Goal: Information Seeking & Learning: Check status

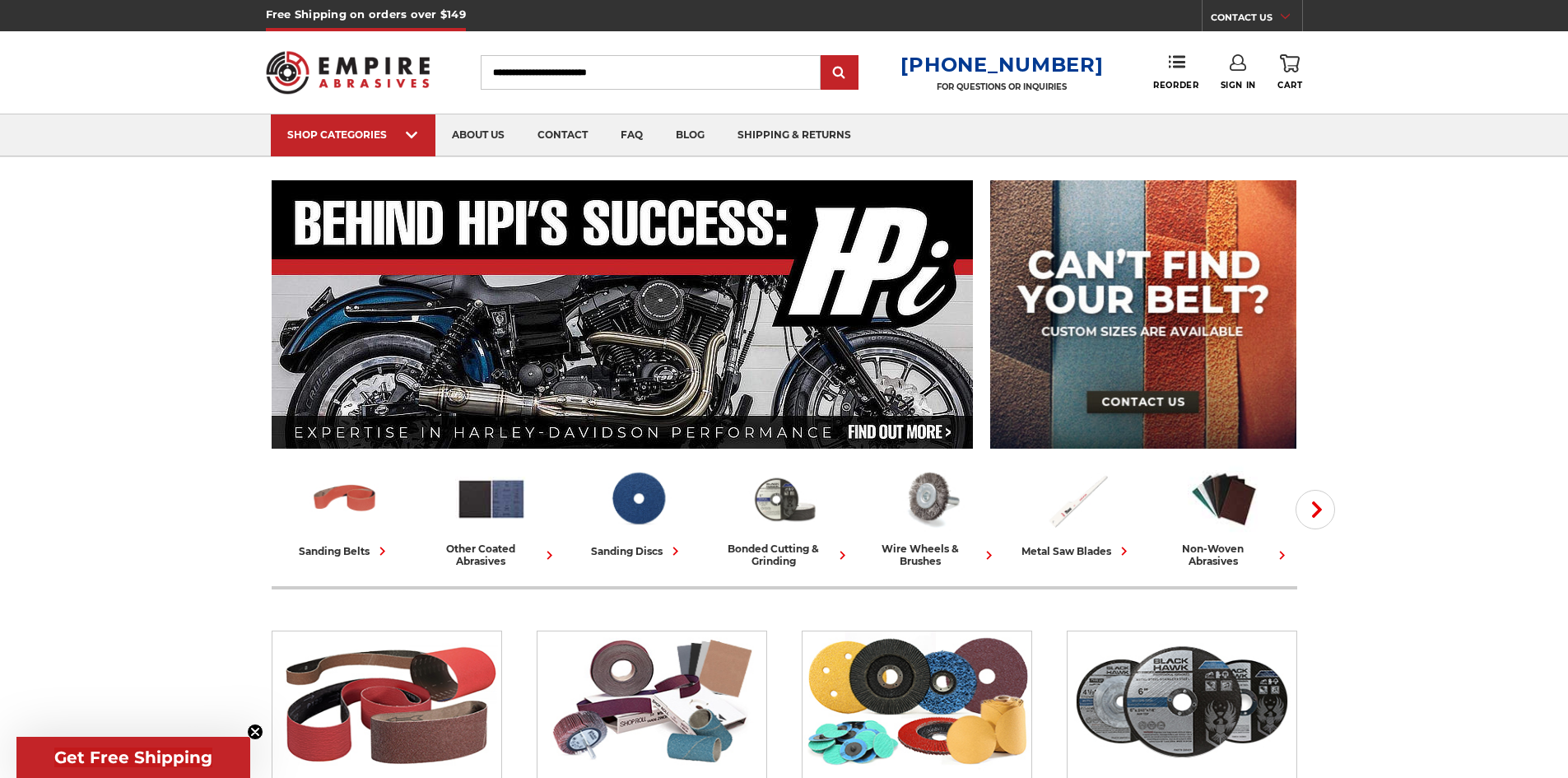
click at [1242, 62] on use at bounding box center [1237, 62] width 16 height 16
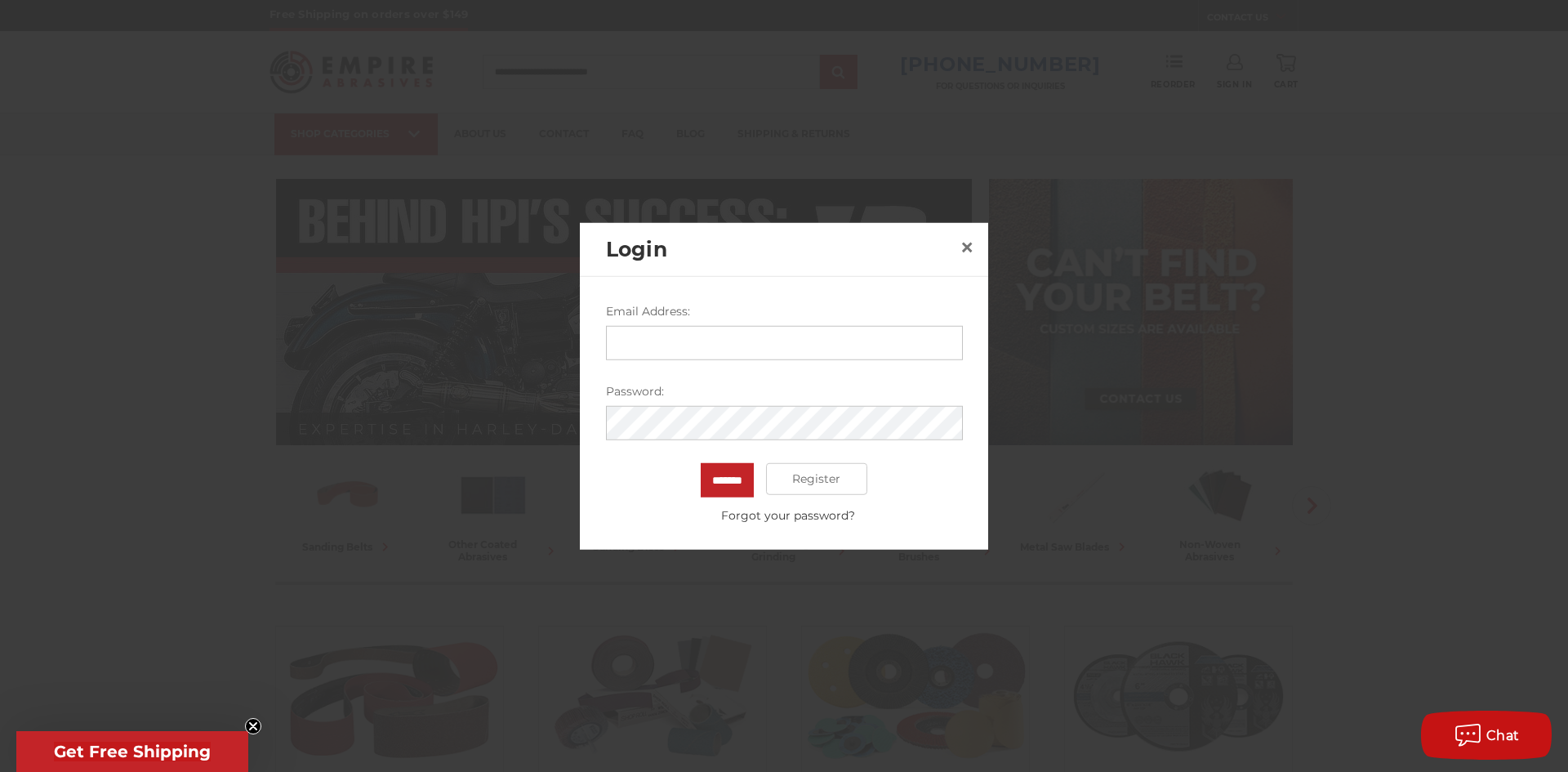
click at [789, 348] on input "Email Address:" at bounding box center [784, 342] width 357 height 35
type input "**********"
click at [701, 463] on input "*******" at bounding box center [727, 479] width 53 height 35
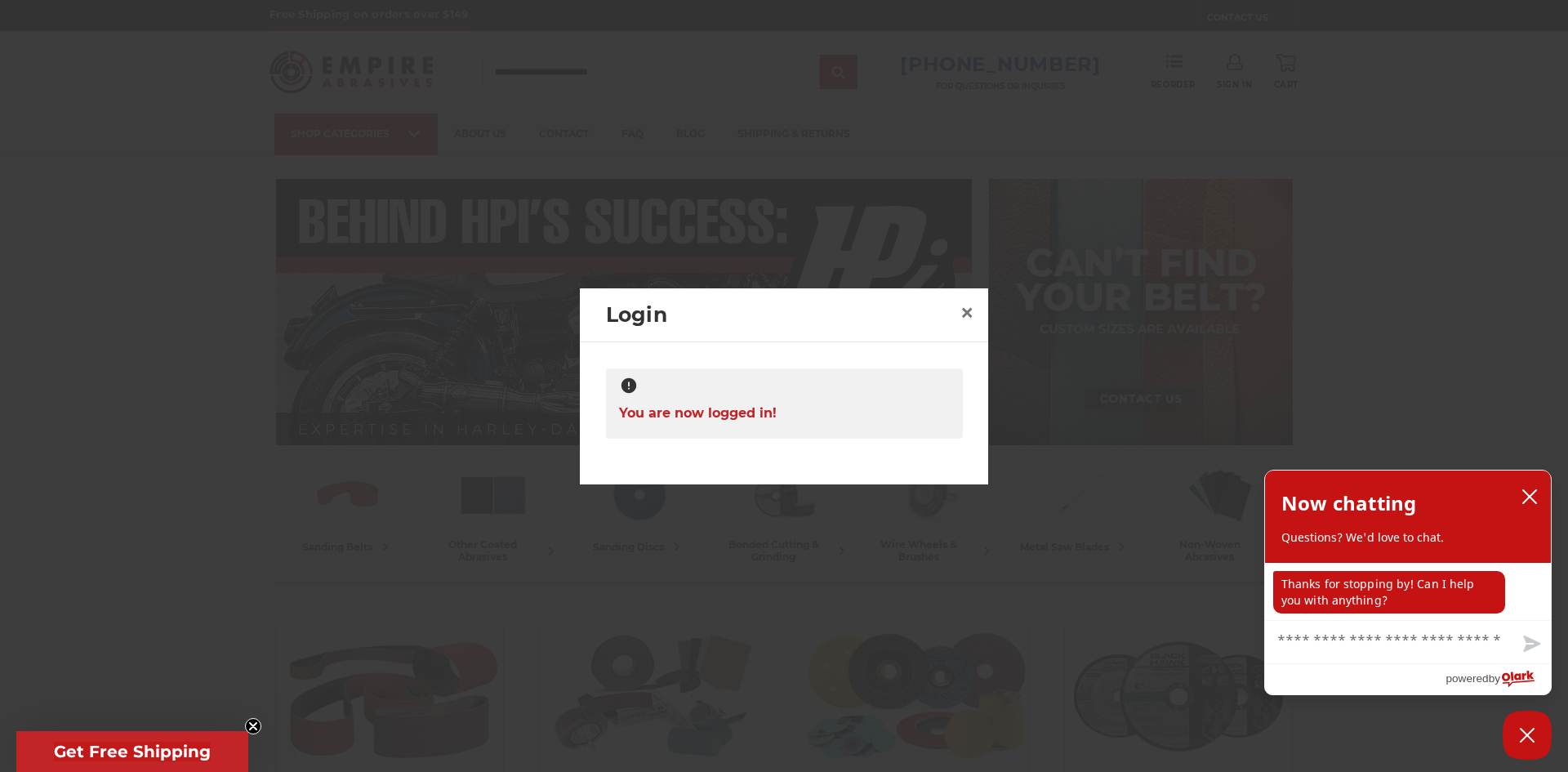
click at [250, 724] on icon "Close teaser" at bounding box center [254, 726] width 7 height 7
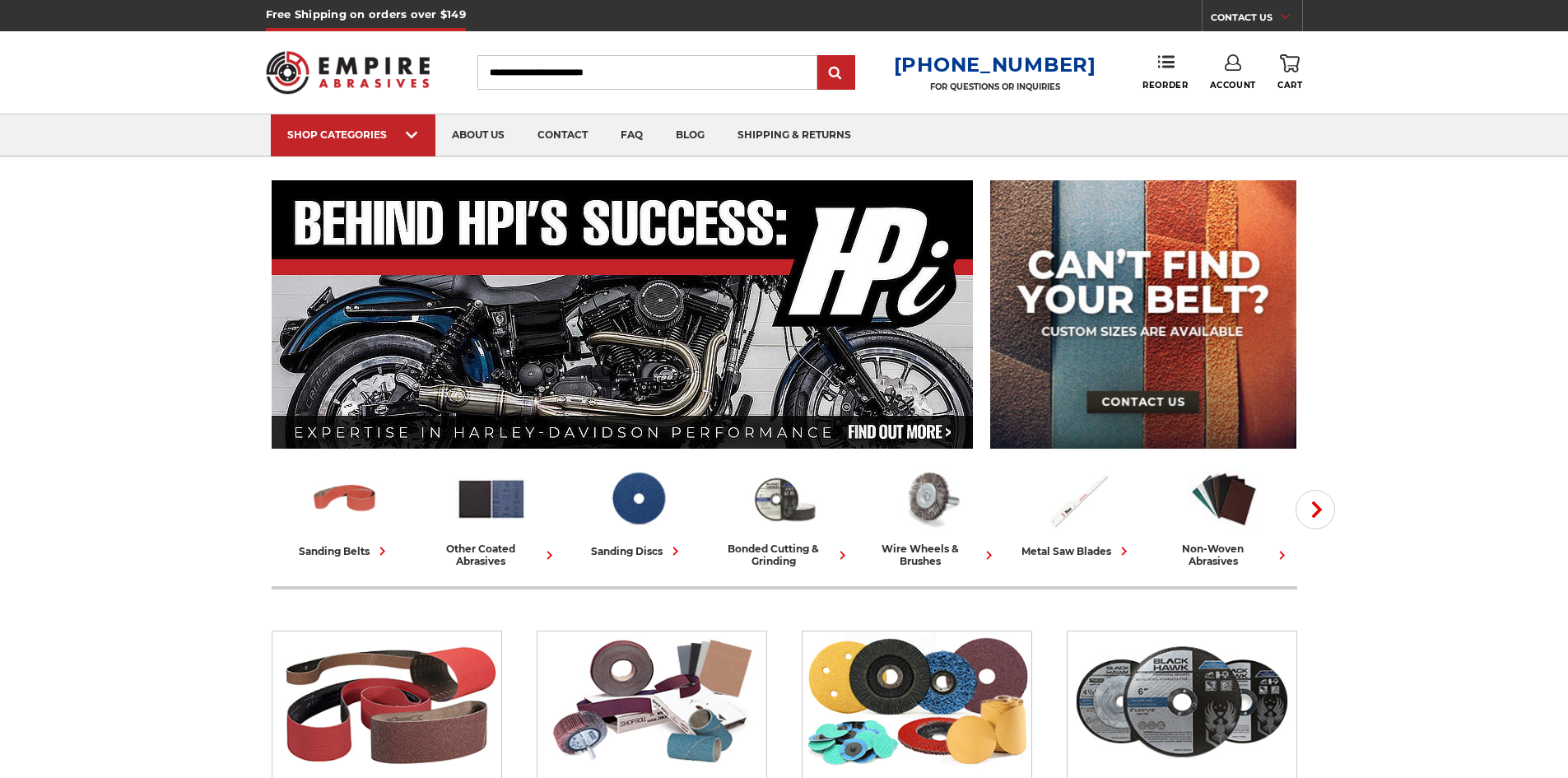
click at [1228, 61] on use at bounding box center [1232, 62] width 16 height 16
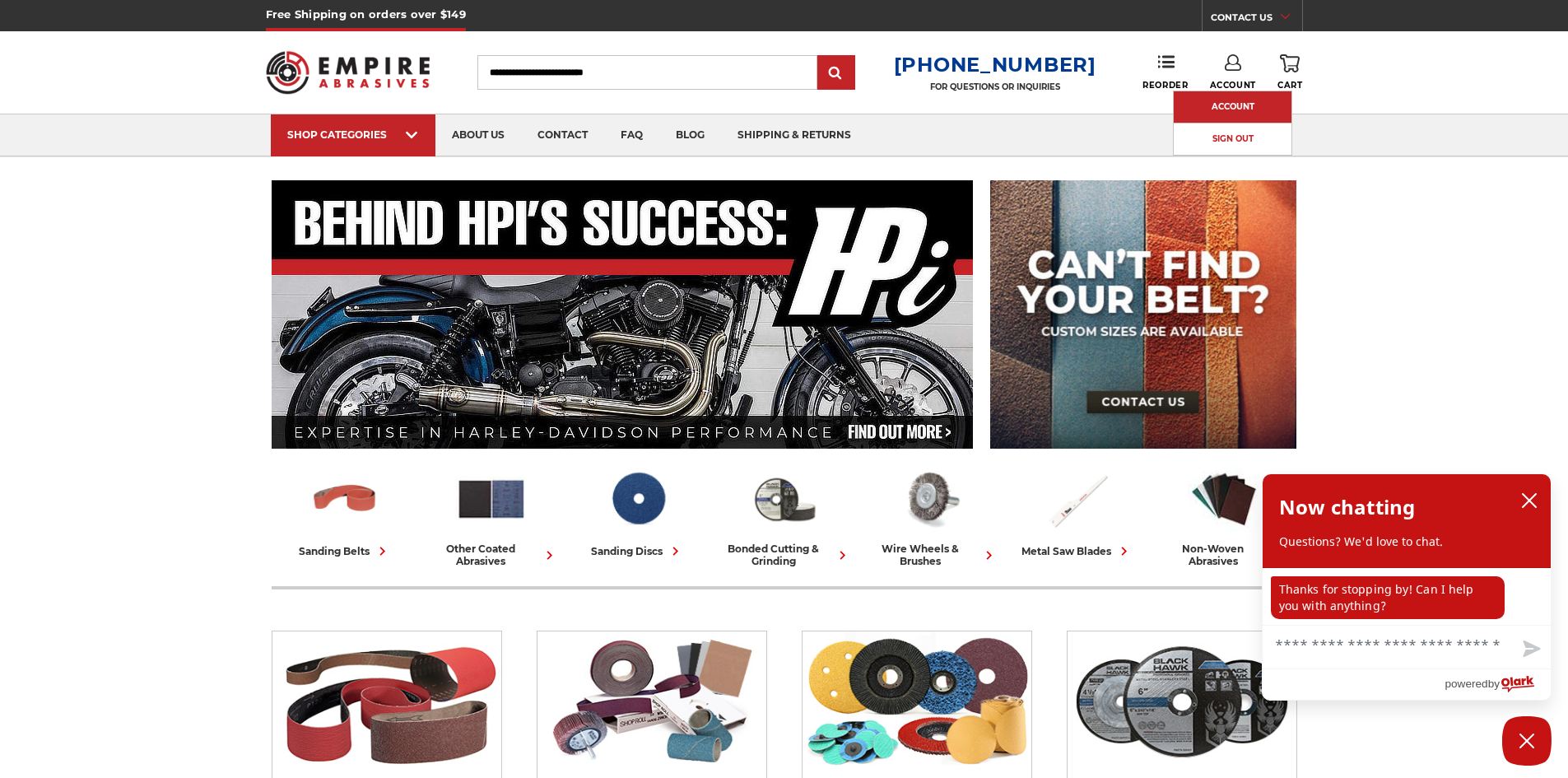
click at [1262, 100] on link "Account" at bounding box center [1233, 107] width 118 height 32
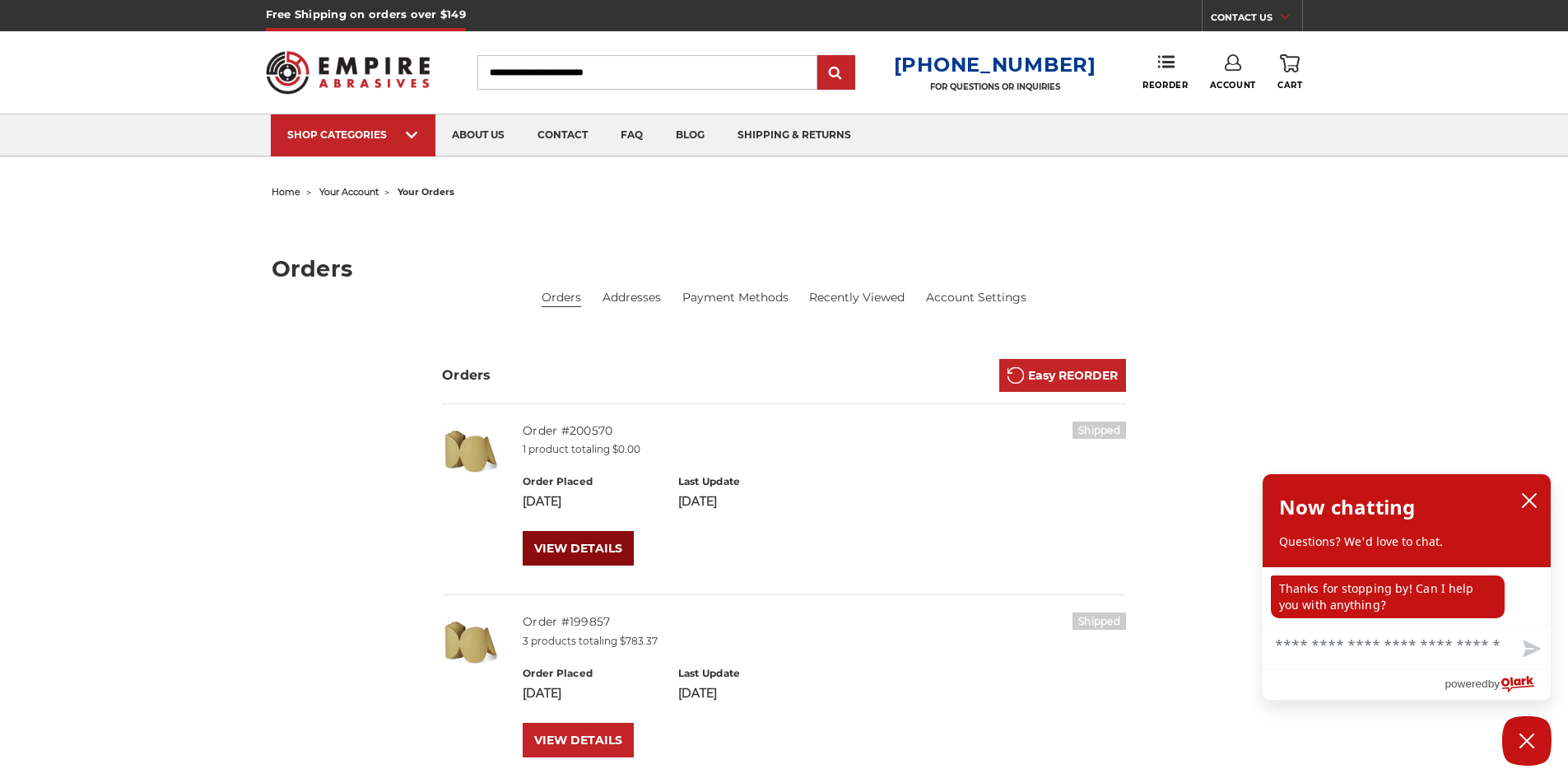
click at [591, 550] on link "VIEW DETAILS" at bounding box center [578, 548] width 111 height 35
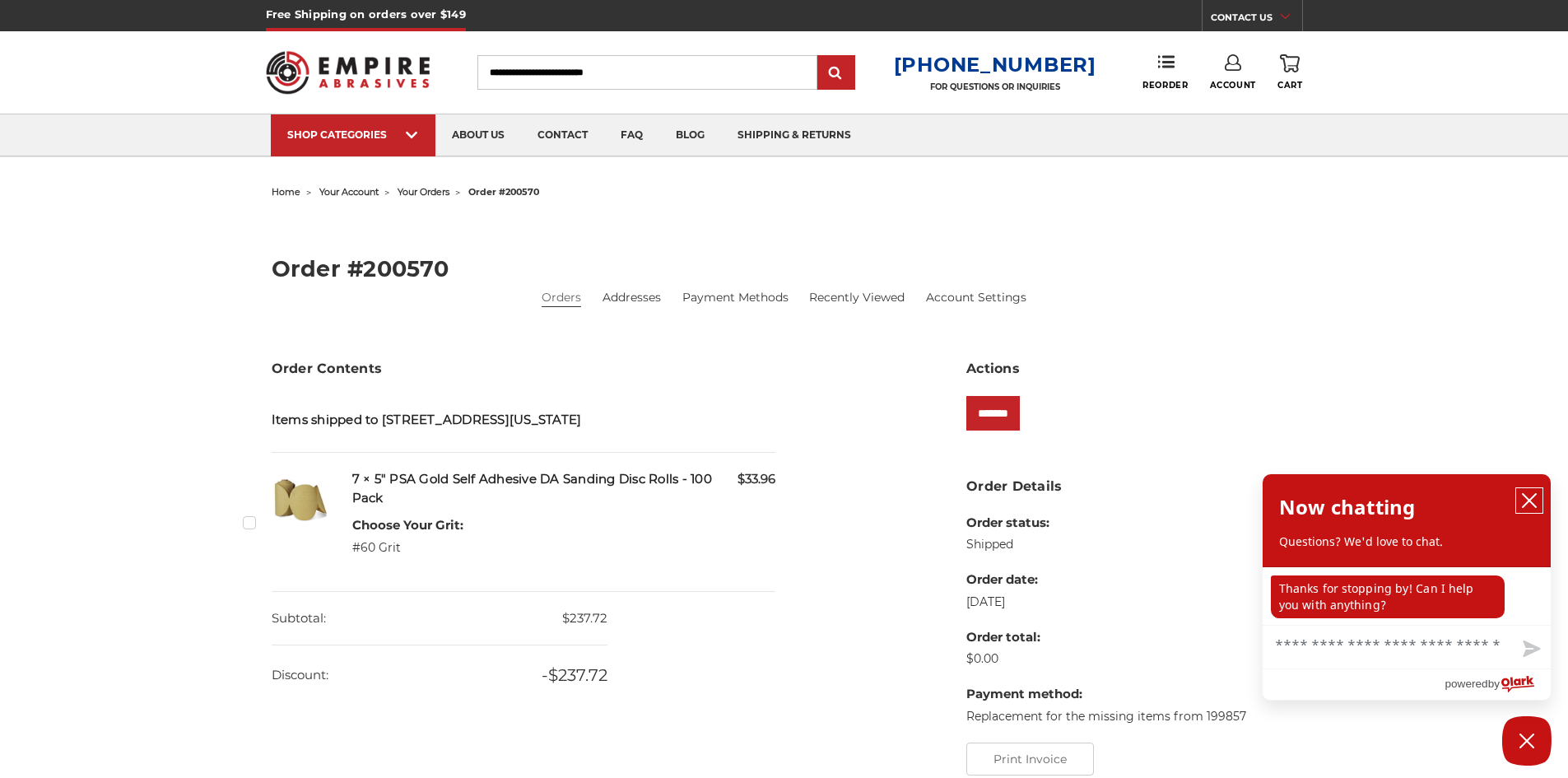
click at [1534, 498] on icon "close chatbox" at bounding box center [1529, 500] width 13 height 13
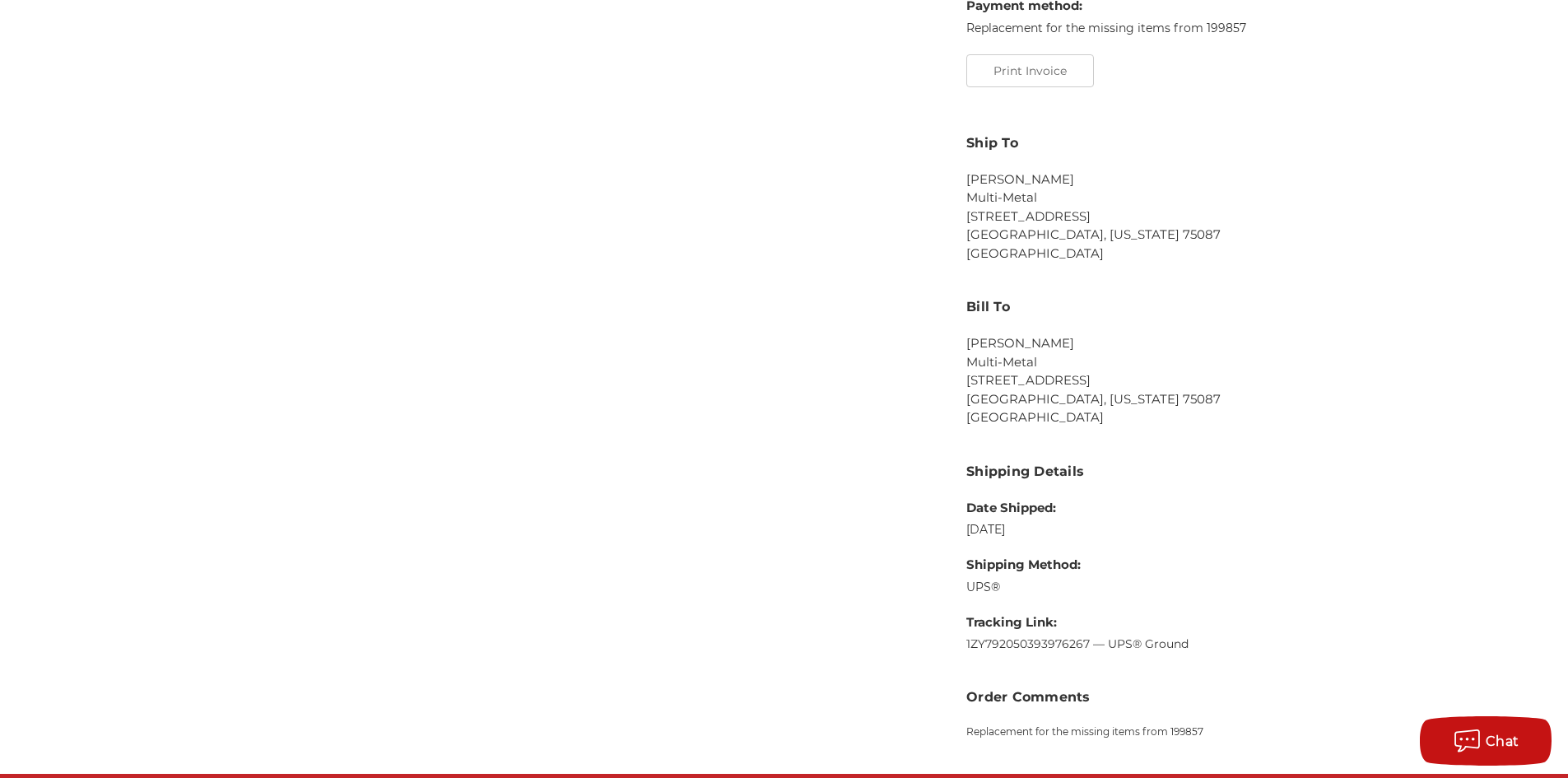
scroll to position [659, 0]
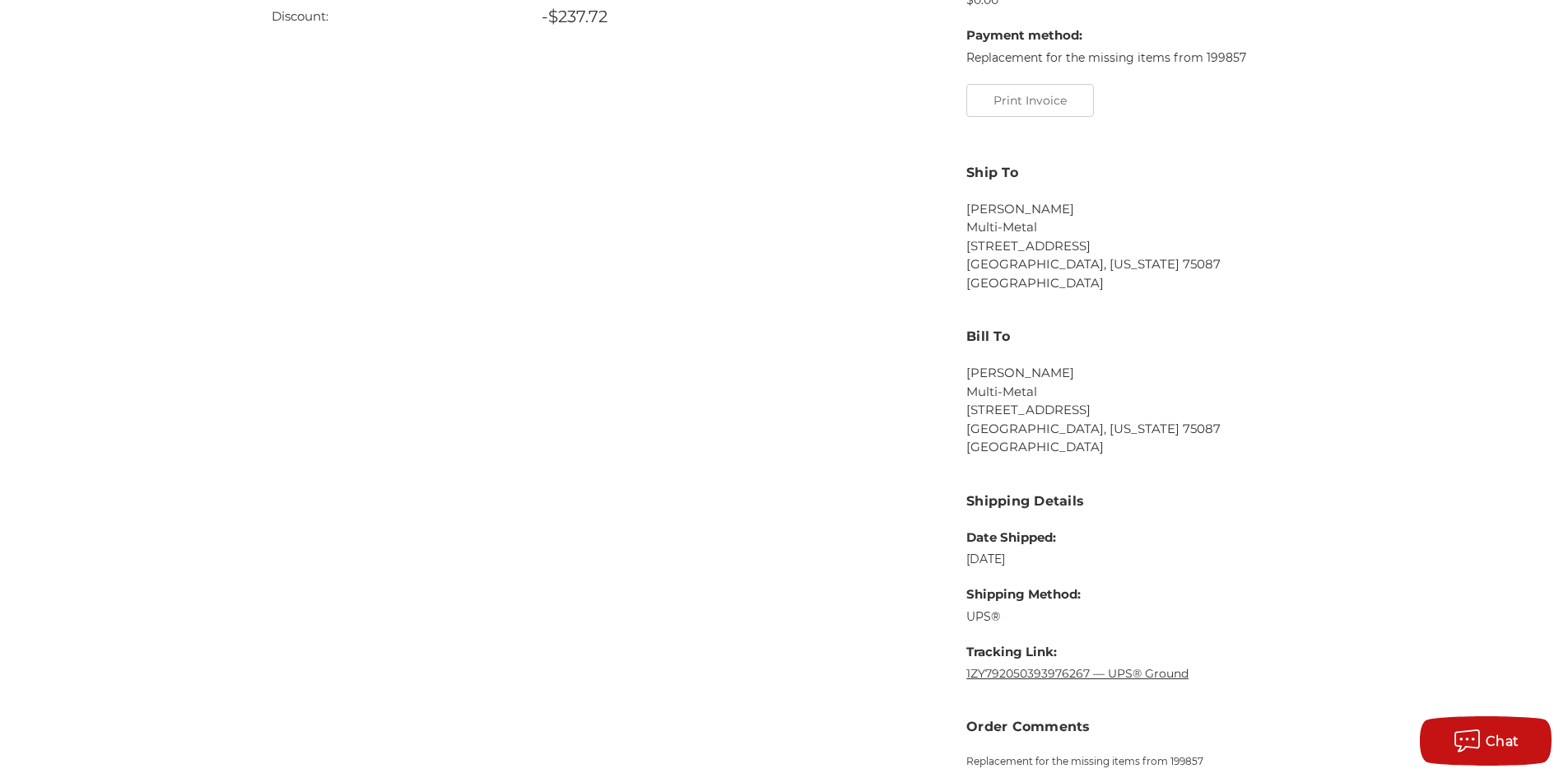
click at [1102, 674] on link "1ZY792050393976267 — UPS® Ground" at bounding box center [1077, 673] width 222 height 14
